Goal: Find specific page/section: Find specific page/section

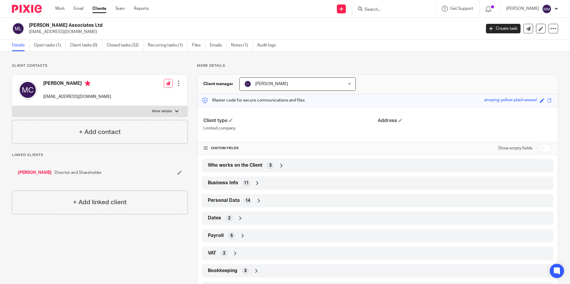
scroll to position [116, 0]
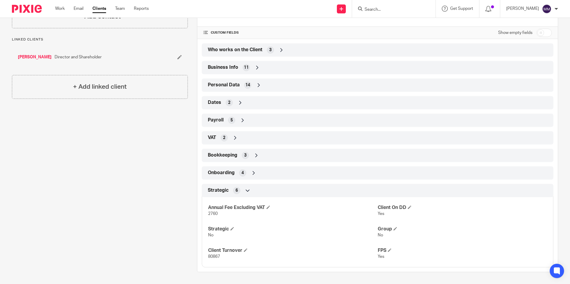
click at [364, 8] on input "Search" at bounding box center [391, 9] width 54 height 5
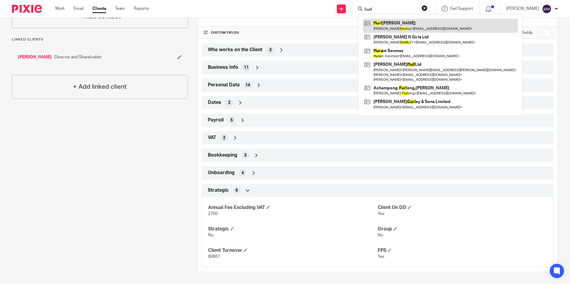
type input "hurl"
click at [382, 23] on link at bounding box center [440, 26] width 155 height 14
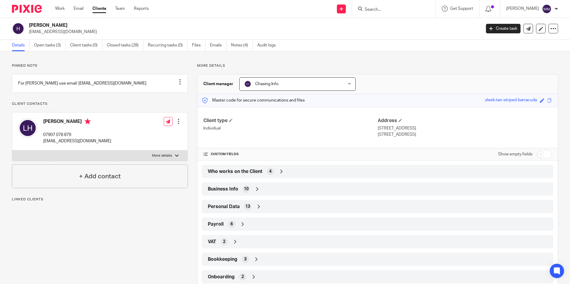
drag, startPoint x: 374, startPoint y: 13, endPoint x: 374, endPoint y: 10, distance: 3.3
click at [374, 13] on div at bounding box center [393, 9] width 83 height 18
click at [374, 10] on input "Search" at bounding box center [391, 9] width 54 height 5
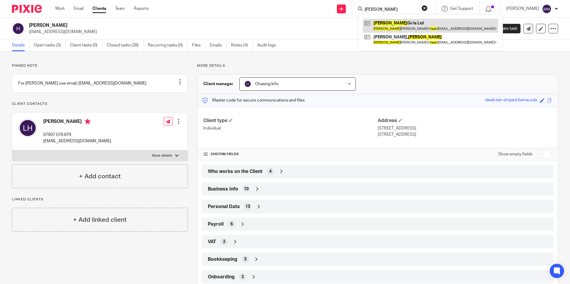
type input "lisa n"
click at [393, 27] on link at bounding box center [430, 26] width 135 height 14
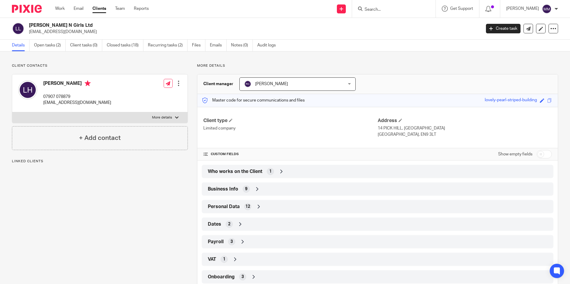
drag, startPoint x: 374, startPoint y: 128, endPoint x: 407, endPoint y: 132, distance: 33.6
click at [407, 132] on div "Client type Limited company Address 14 PICK HILL, WALTHAM ABBEY ESSEX, EN9 3LT" at bounding box center [377, 127] width 360 height 41
click at [409, 133] on p "ESSEX, EN9 3LT" at bounding box center [465, 135] width 174 height 6
drag, startPoint x: 407, startPoint y: 134, endPoint x: 376, endPoint y: 129, distance: 32.3
click at [378, 129] on div "Address 14 PICK HILL, WALTHAM ABBEY ESSEX, EN9 3LT" at bounding box center [465, 128] width 174 height 20
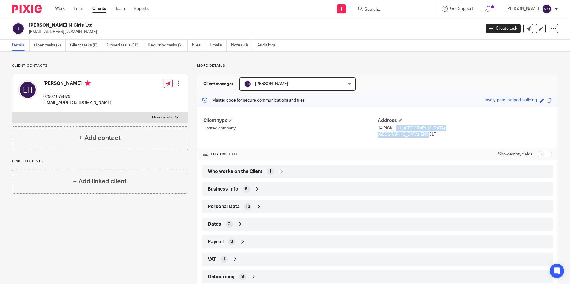
copy div "14 PICK HILL, WALTHAM ABBEY ESSEX, EN9 3LT"
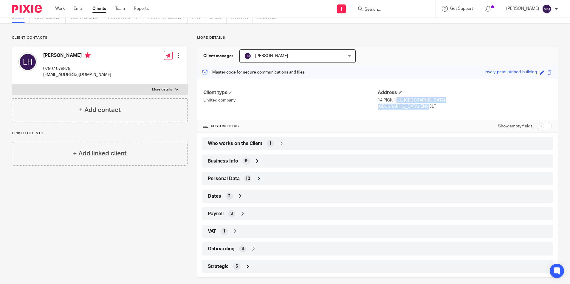
scroll to position [34, 0]
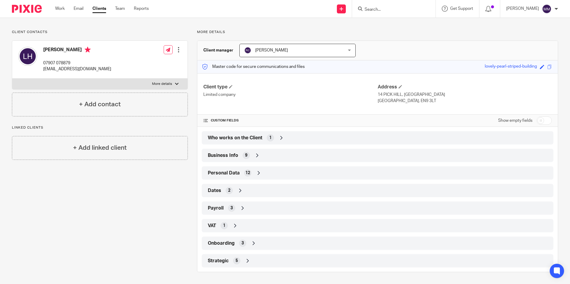
click at [245, 256] on div "Strategic 5" at bounding box center [377, 261] width 343 height 10
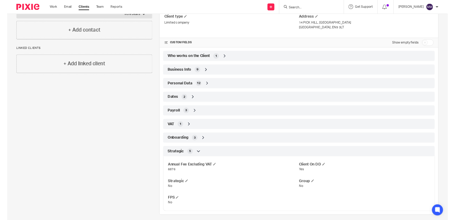
scroll to position [104, 0]
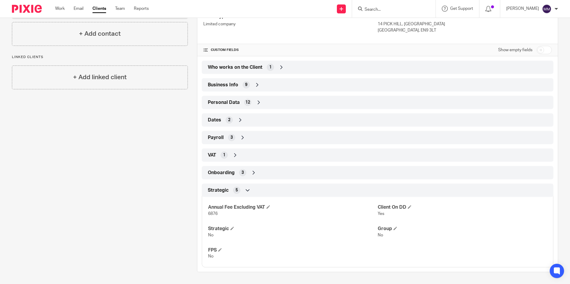
click at [242, 170] on span "3" at bounding box center [242, 173] width 2 height 6
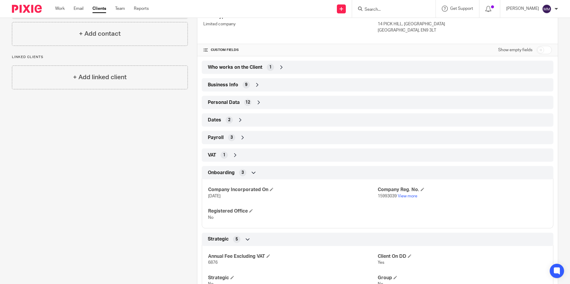
click at [242, 160] on div "VAT 1" at bounding box center [377, 155] width 343 height 10
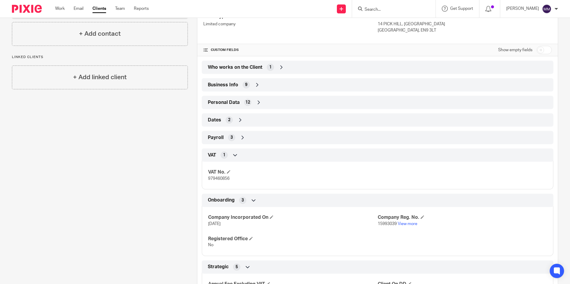
click at [242, 142] on div "Payroll 3" at bounding box center [377, 138] width 343 height 10
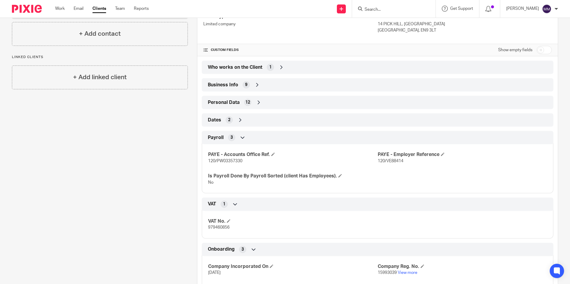
click at [251, 120] on div "Dates 2" at bounding box center [377, 120] width 343 height 10
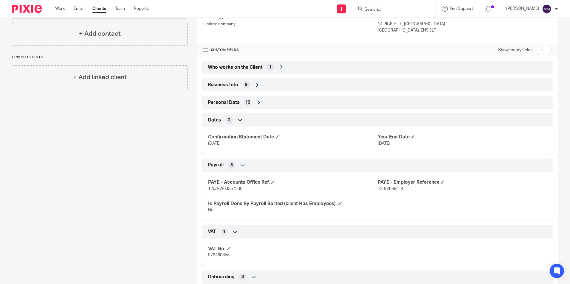
click at [256, 103] on icon at bounding box center [259, 103] width 6 height 6
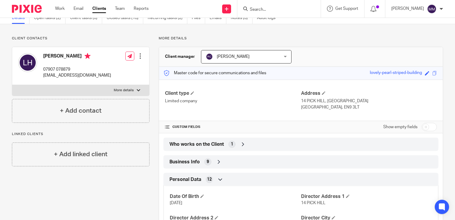
scroll to position [0, 0]
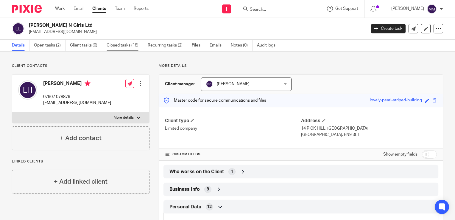
click at [121, 44] on link "Closed tasks (18)" at bounding box center [125, 46] width 37 height 12
